Goal: Transaction & Acquisition: Purchase product/service

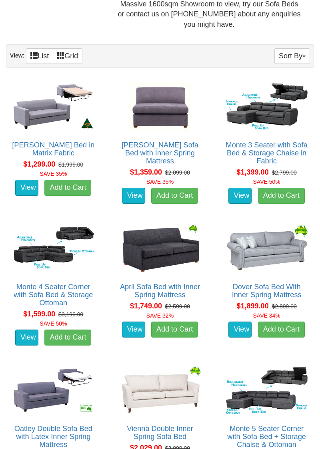
scroll to position [393, 0]
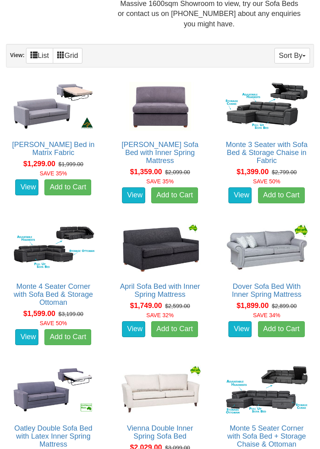
click at [300, 301] on div "$1,899.00 $2,899.00 SAVE 34%" at bounding box center [267, 310] width 98 height 19
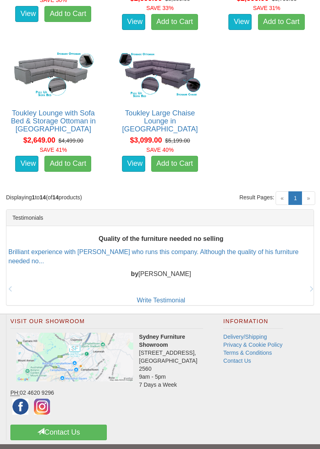
scroll to position [993, 0]
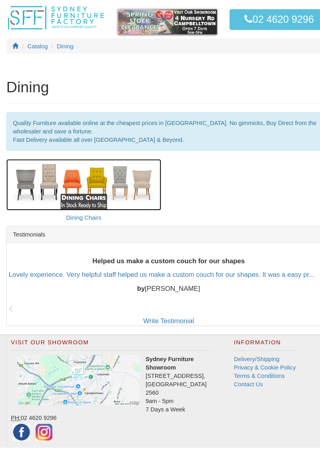
scroll to position [35, 0]
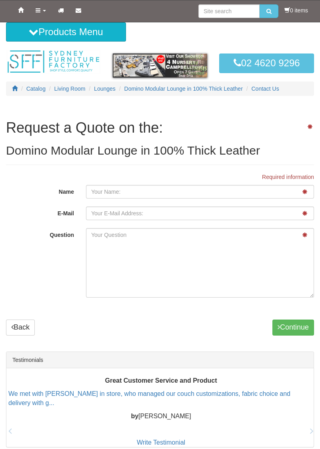
click at [37, 96] on div "Catalog Living Room Lounges Domino Modular Lounge in 100% Thick Leather Contact…" at bounding box center [160, 93] width 320 height 22
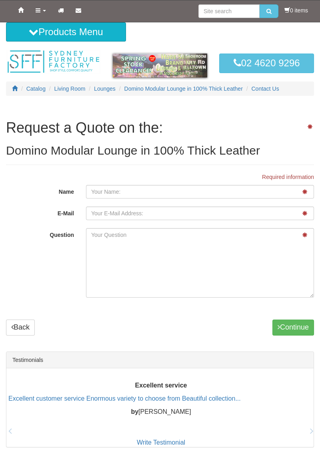
click at [41, 96] on div "Catalog Living Room Lounges Domino Modular Lounge in 100% Thick Leather Contact…" at bounding box center [160, 93] width 320 height 22
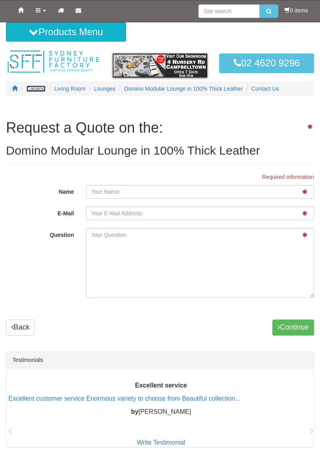
click at [42, 91] on span "Catalog" at bounding box center [35, 89] width 19 height 6
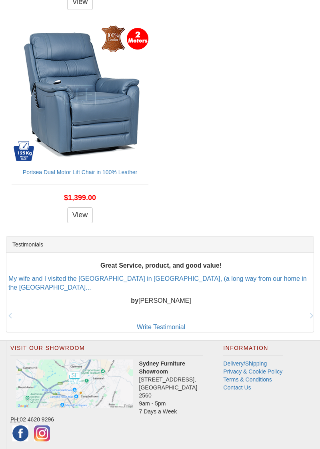
scroll to position [1274, 0]
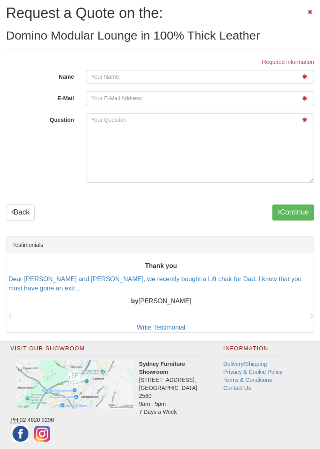
scroll to position [137, 0]
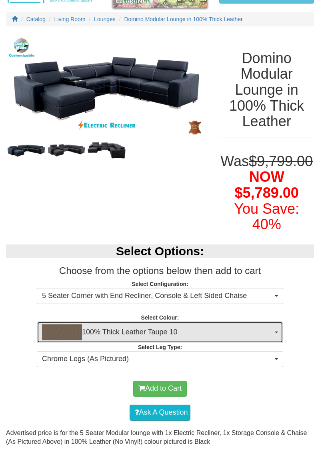
click at [281, 324] on button "100% Thick Leather Taupe 10" at bounding box center [160, 333] width 246 height 22
